Goal: Navigation & Orientation: Find specific page/section

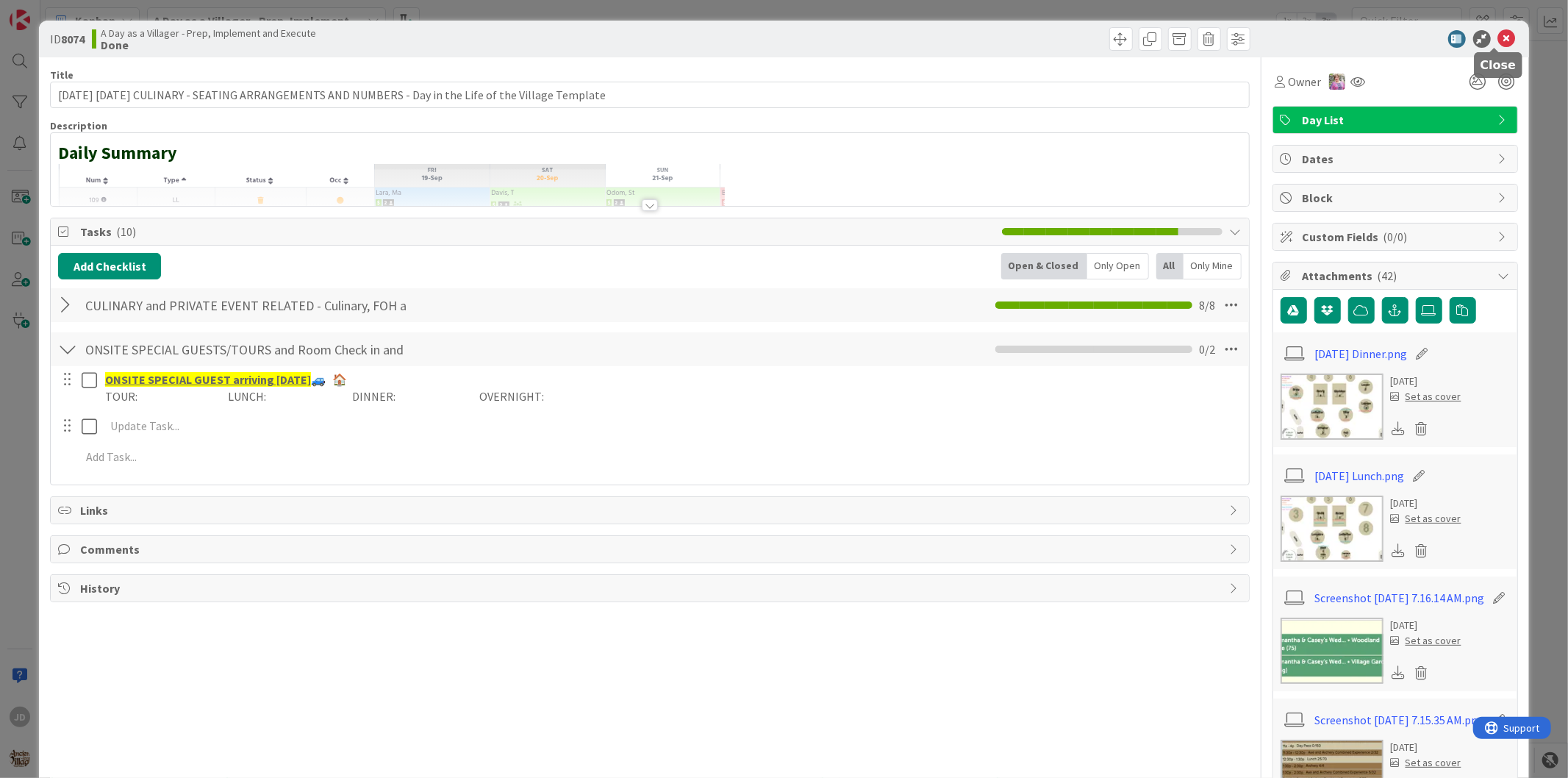
click at [1498, 43] on icon at bounding box center [1507, 39] width 18 height 18
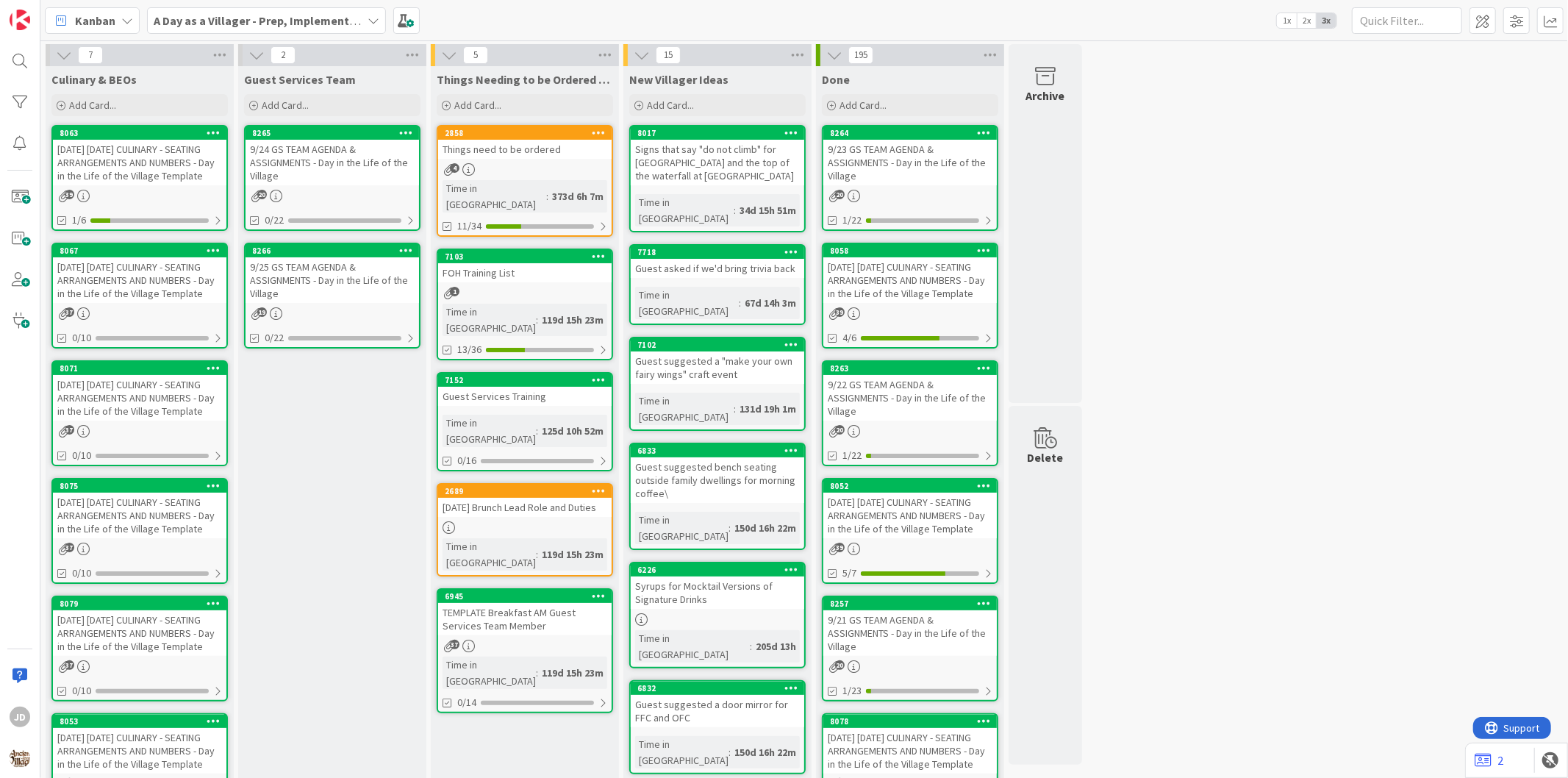
click at [337, 160] on div "9/24 GS TEAM AGENDA & ASSIGNMENTS - Day in the Life of the Village" at bounding box center [332, 163] width 173 height 45
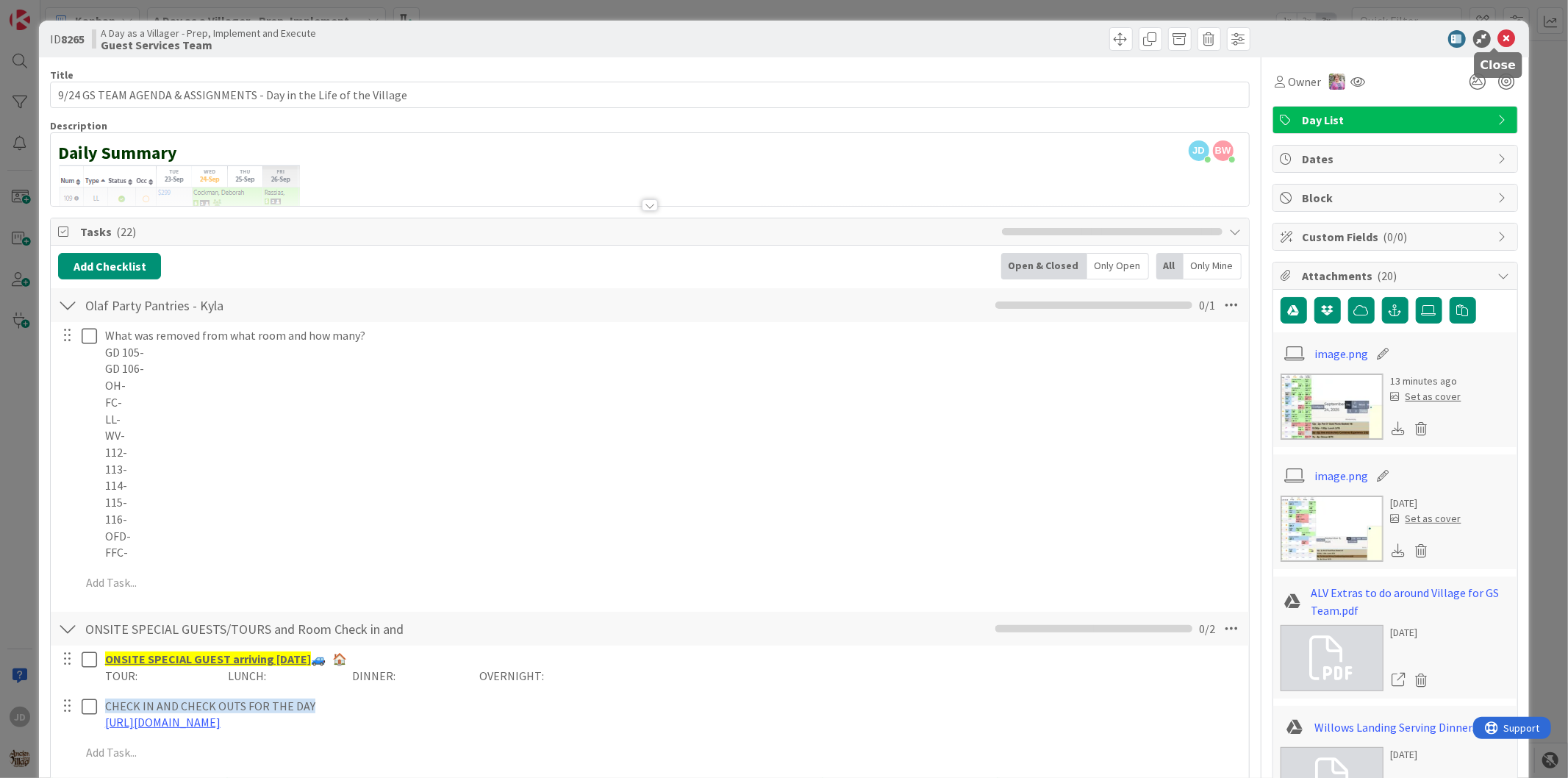
click at [1498, 40] on icon at bounding box center [1507, 39] width 18 height 18
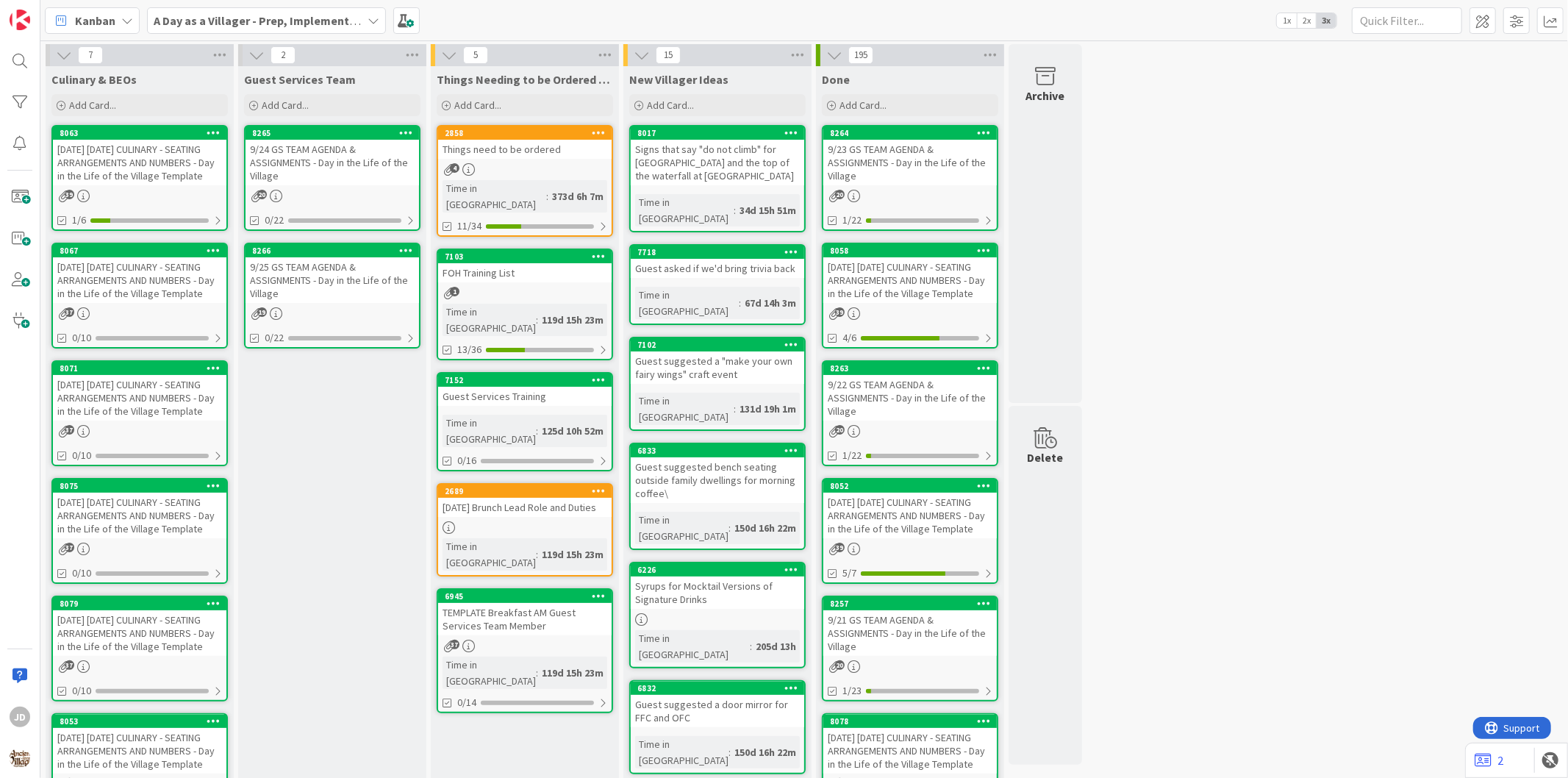
click at [158, 184] on div "[DATE] [DATE] CULINARY - SEATING ARRANGEMENTS AND NUMBERS - Day in the Life of …" at bounding box center [140, 163] width 173 height 45
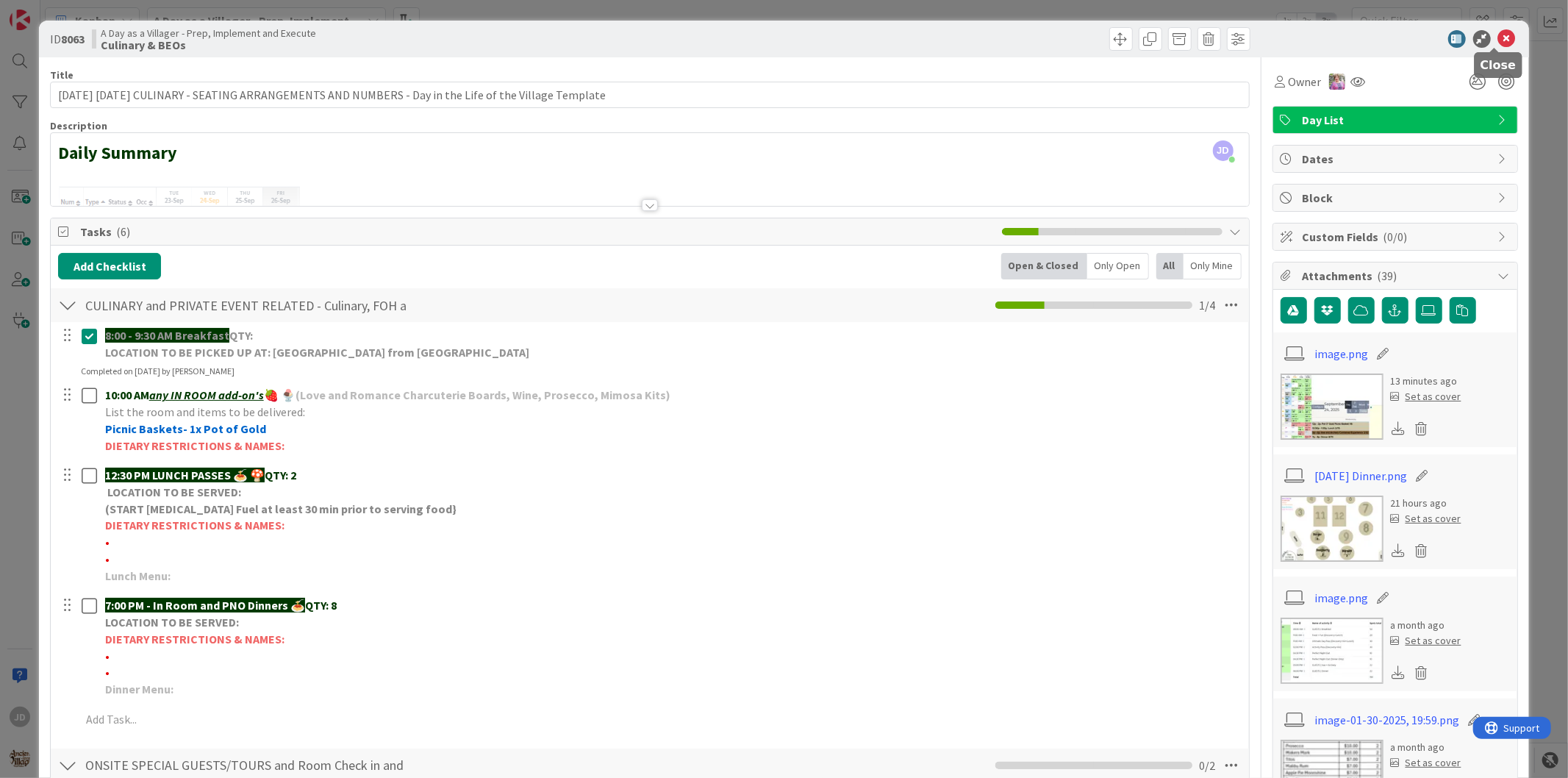
click at [1502, 37] on icon at bounding box center [1507, 39] width 18 height 18
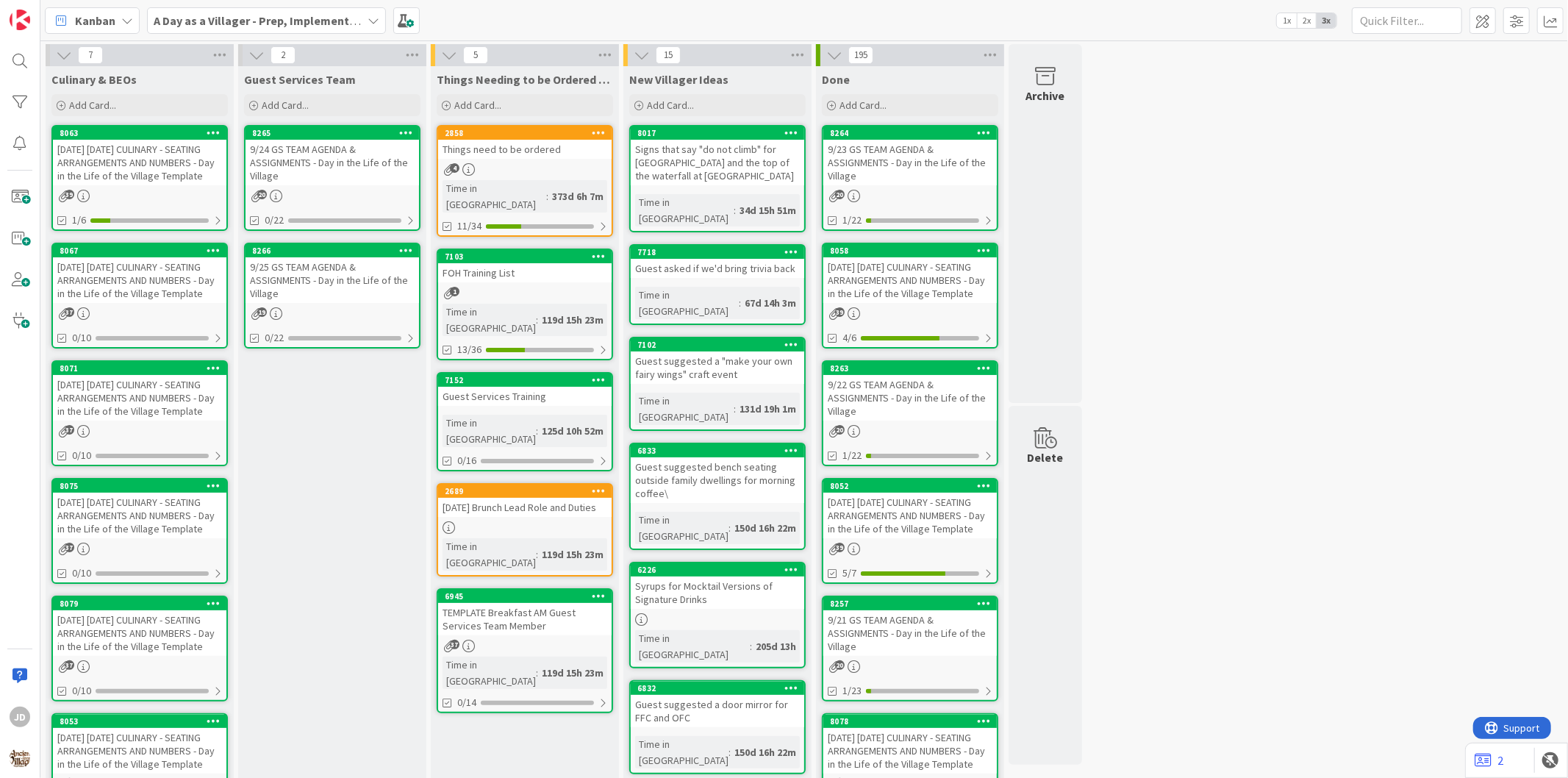
click at [339, 291] on div "9/25 GS TEAM AGENDA & ASSIGNMENTS - Day in the Life of the Village" at bounding box center [332, 280] width 173 height 45
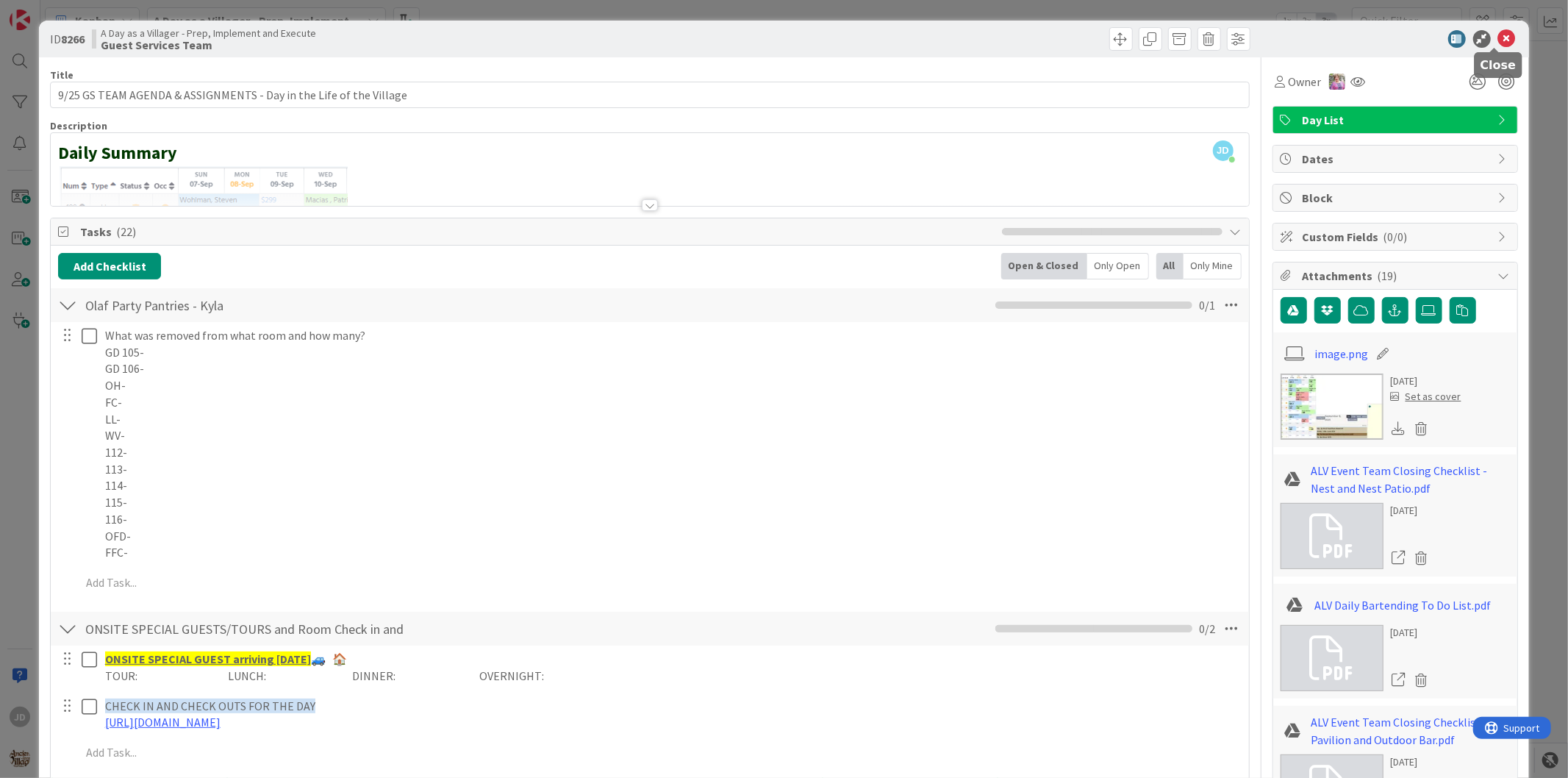
click at [1498, 46] on icon at bounding box center [1507, 39] width 18 height 18
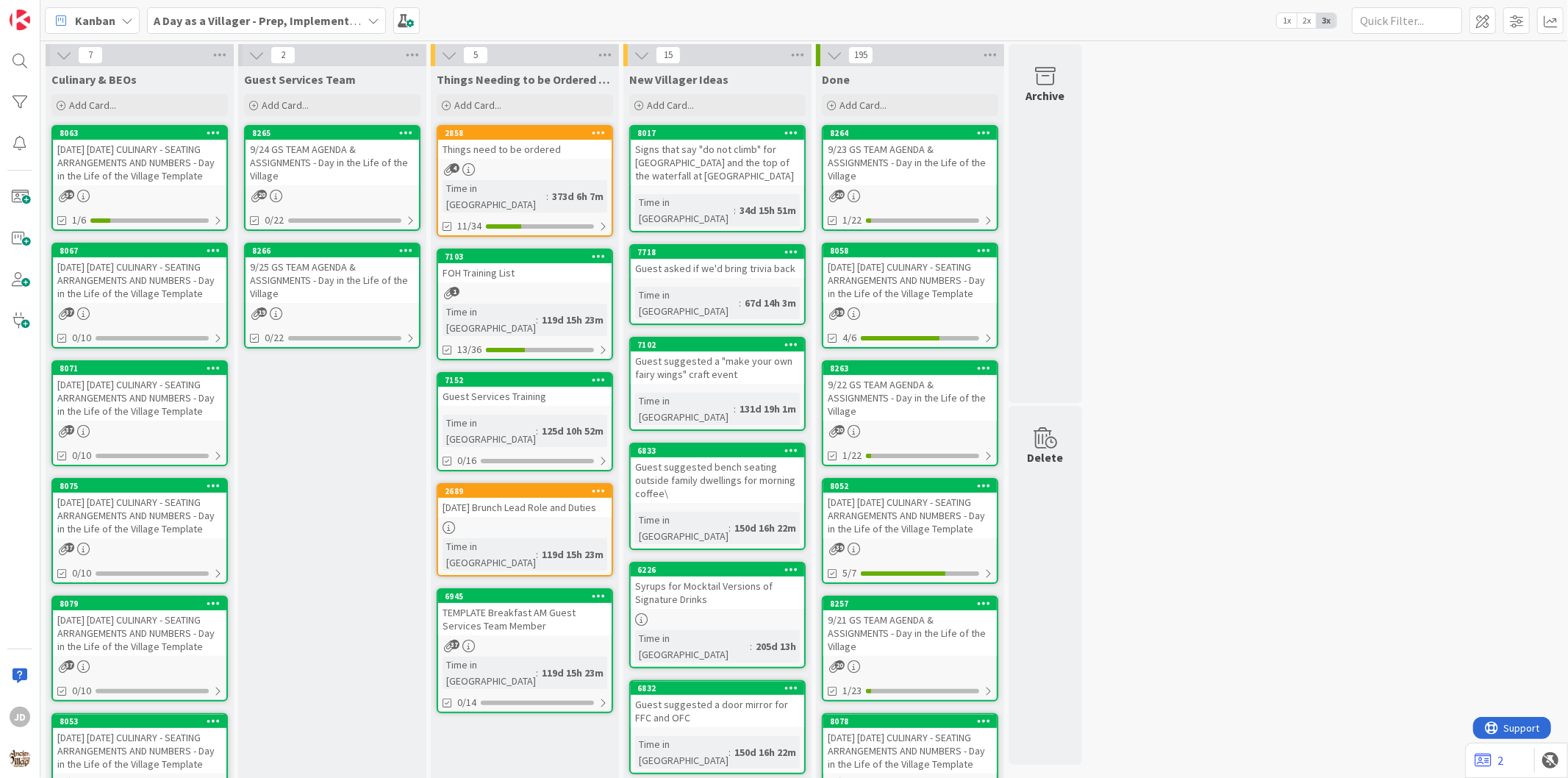
click at [291, 148] on div "9/24 GS TEAM AGENDA & ASSIGNMENTS - Day in the Life of the Village" at bounding box center [332, 163] width 173 height 45
